Goal: Task Accomplishment & Management: Manage account settings

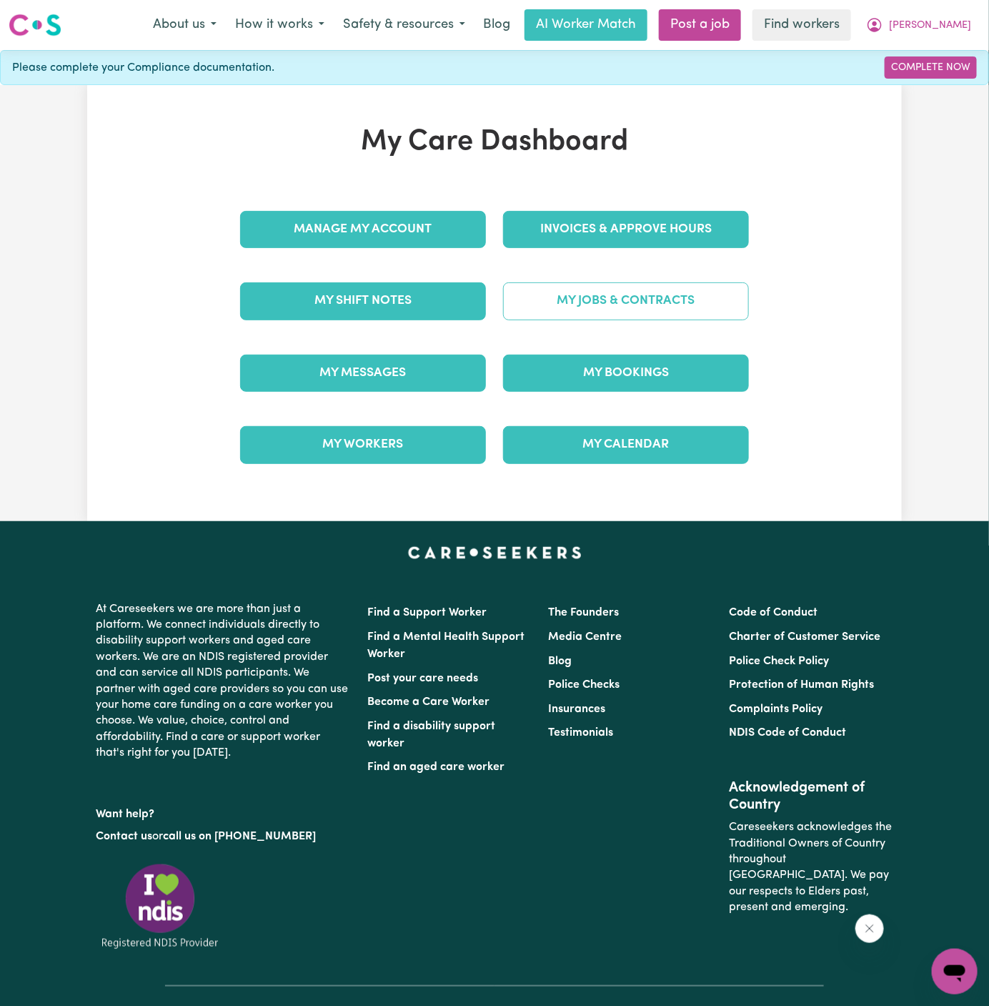
click at [620, 307] on link "My Jobs & Contracts" at bounding box center [626, 300] width 246 height 37
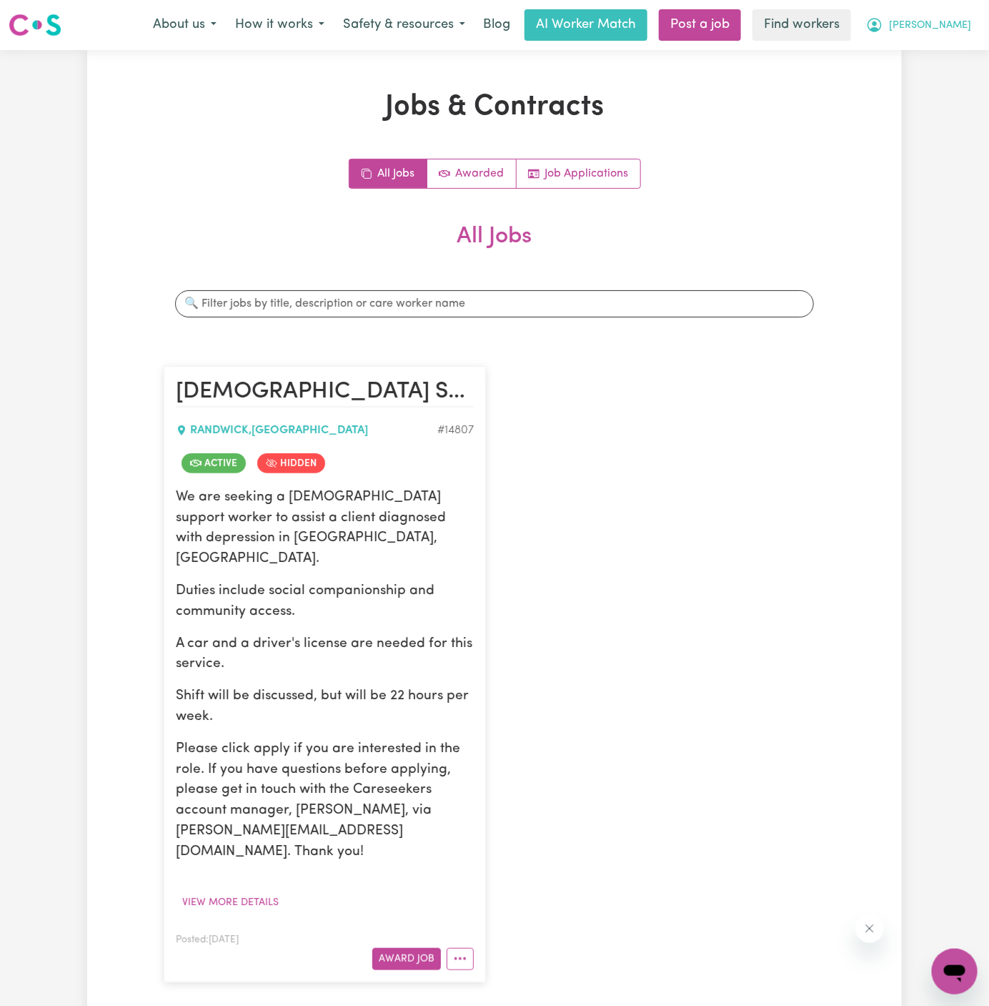
click at [965, 23] on span "[PERSON_NAME]" at bounding box center [930, 26] width 82 height 16
drag, startPoint x: 965, startPoint y: 24, endPoint x: 958, endPoint y: 55, distance: 32.2
click at [958, 55] on link "My Dashboard" at bounding box center [923, 55] width 113 height 27
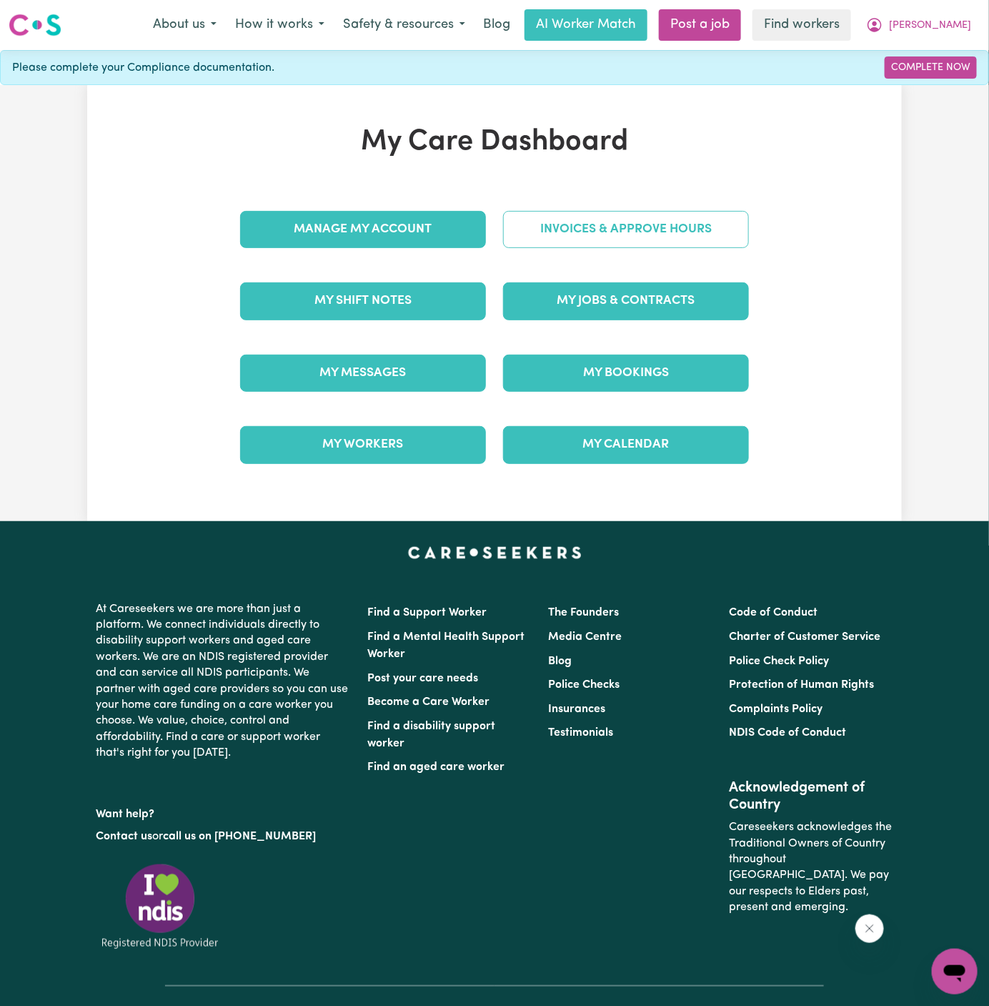
click at [657, 233] on link "Invoices & Approve Hours" at bounding box center [626, 229] width 246 height 37
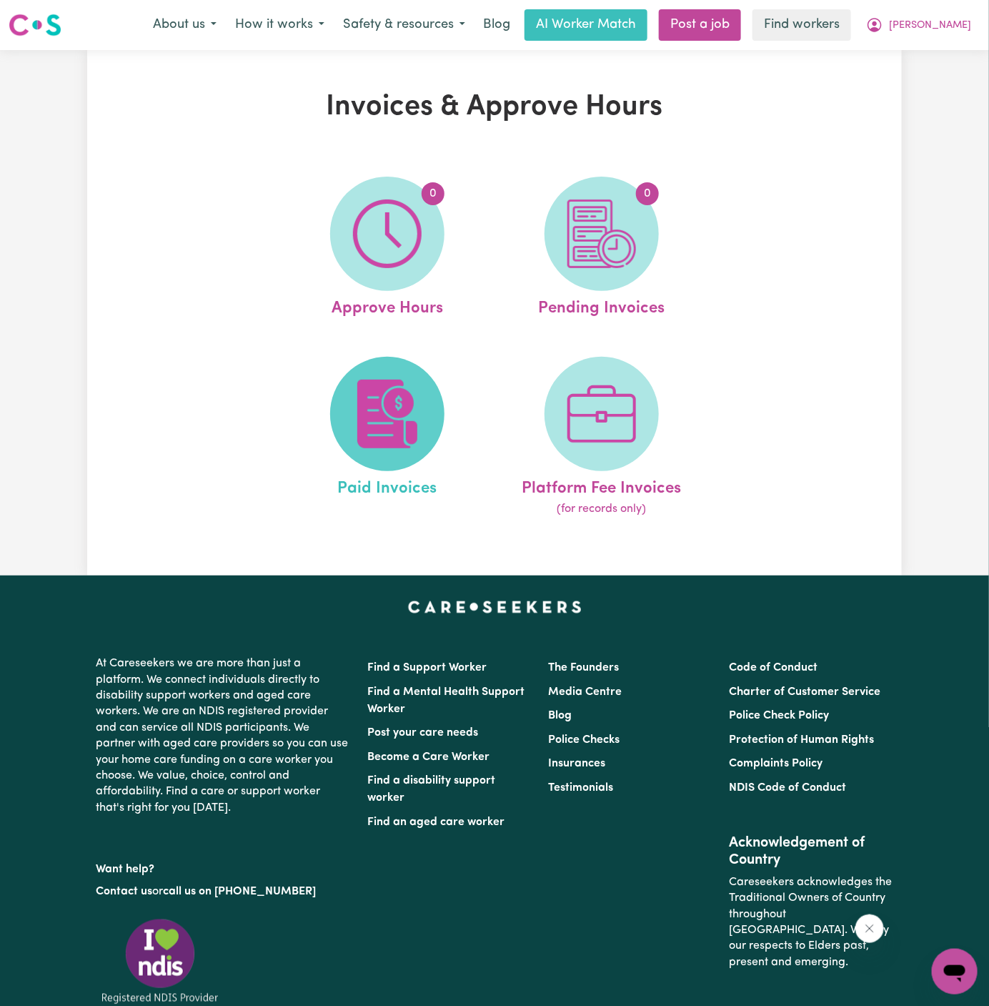
click at [423, 435] on span at bounding box center [387, 414] width 114 height 114
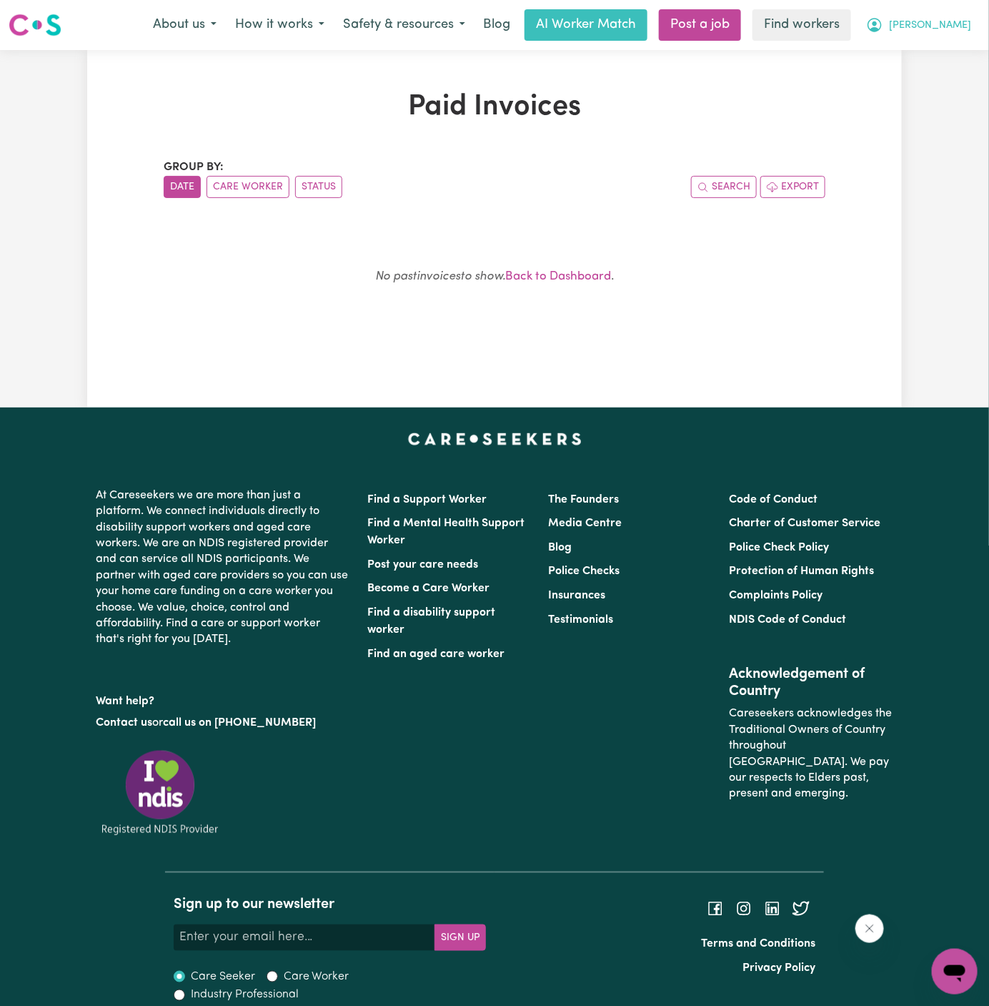
click at [951, 34] on span "[PERSON_NAME]" at bounding box center [930, 26] width 82 height 16
click at [941, 84] on link "Logout" at bounding box center [923, 82] width 113 height 27
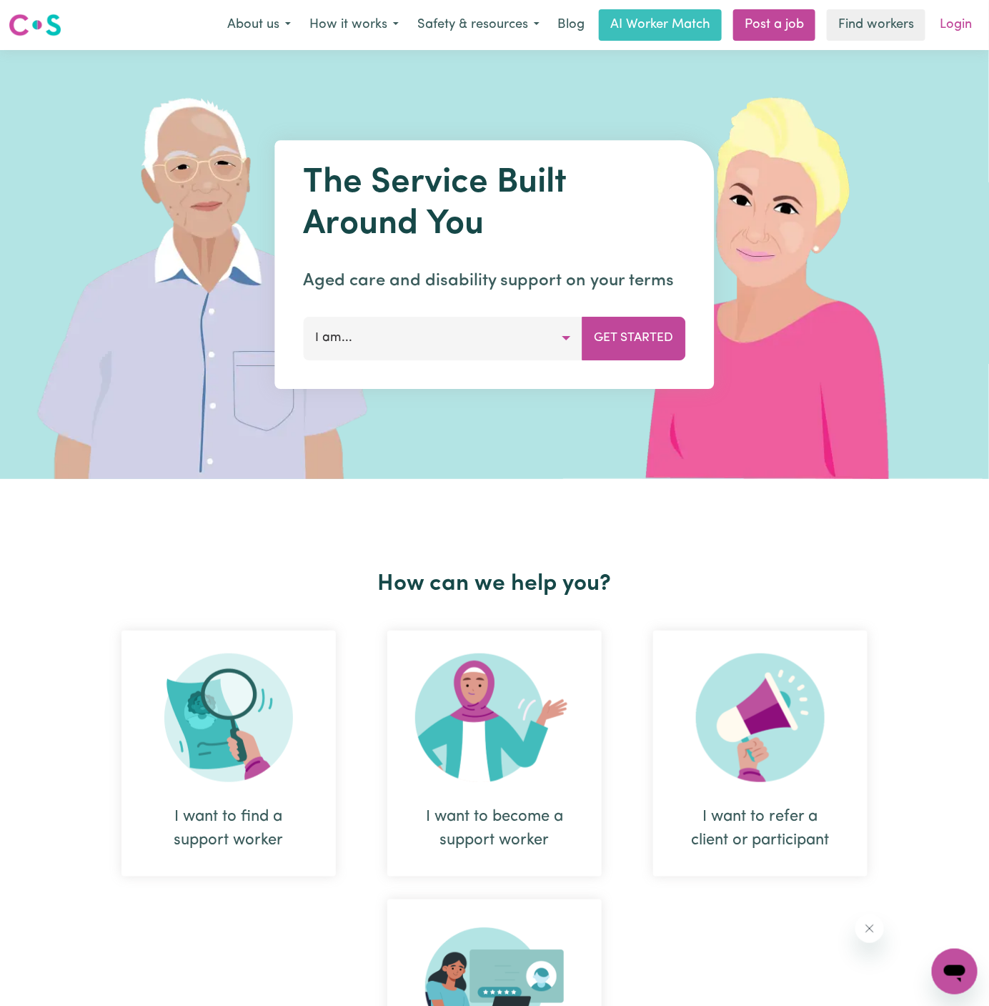
click at [968, 23] on link "Login" at bounding box center [955, 24] width 49 height 31
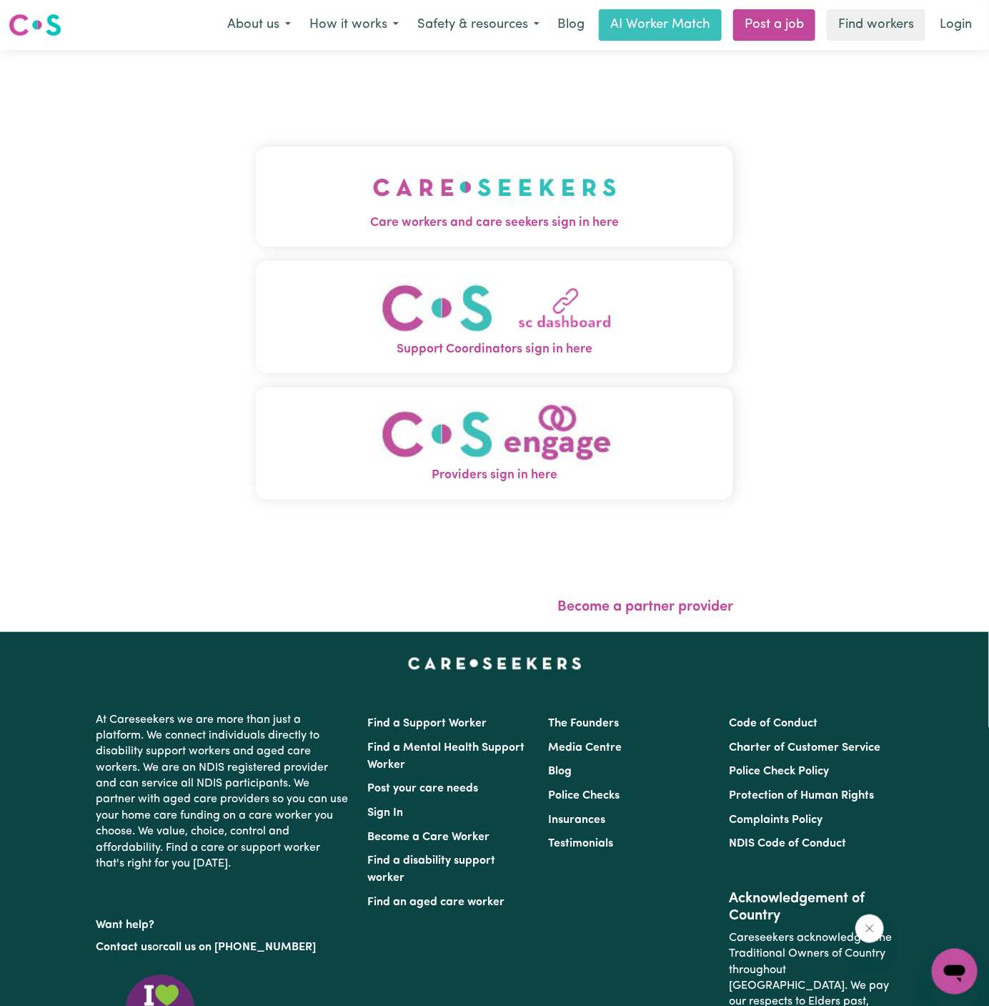
click at [661, 201] on button "Care workers and care seekers sign in here" at bounding box center [494, 197] width 477 height 100
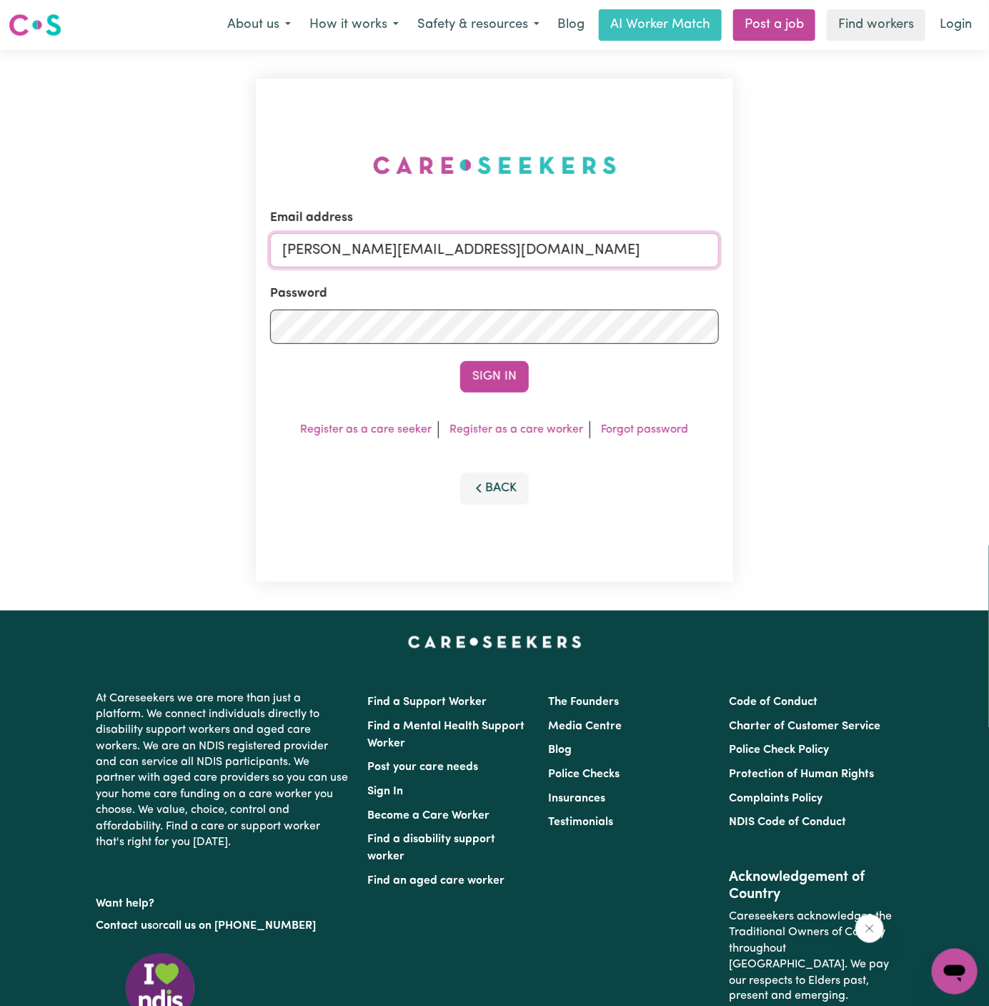
click at [680, 255] on input "[PERSON_NAME][EMAIL_ADDRESS][DOMAIN_NAME]" at bounding box center [494, 250] width 449 height 34
drag, startPoint x: 374, startPoint y: 251, endPoint x: 830, endPoint y: 266, distance: 455.5
click at [830, 266] on div "Email address [EMAIL_ADDRESS][DOMAIN_NAME] Password Sign In Register as a care …" at bounding box center [494, 330] width 989 height 560
type input "[EMAIL_ADDRESS][DOMAIN_NAME]"
click at [460, 361] on button "Sign In" at bounding box center [494, 376] width 69 height 31
